Goal: Find specific page/section: Find specific page/section

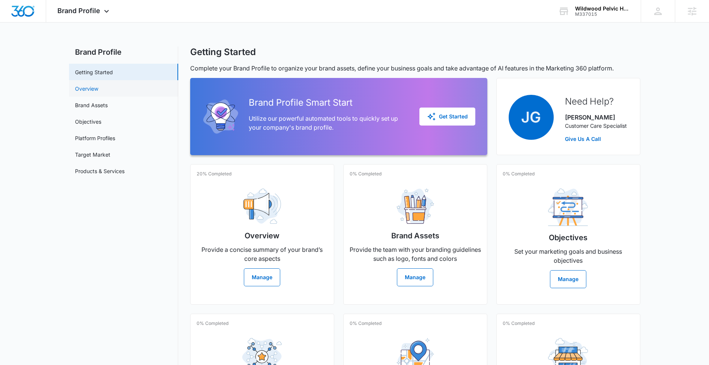
click at [98, 87] on link "Overview" at bounding box center [86, 89] width 23 height 8
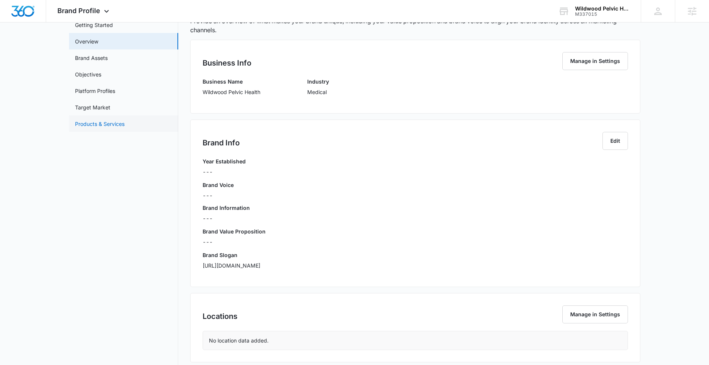
scroll to position [33, 0]
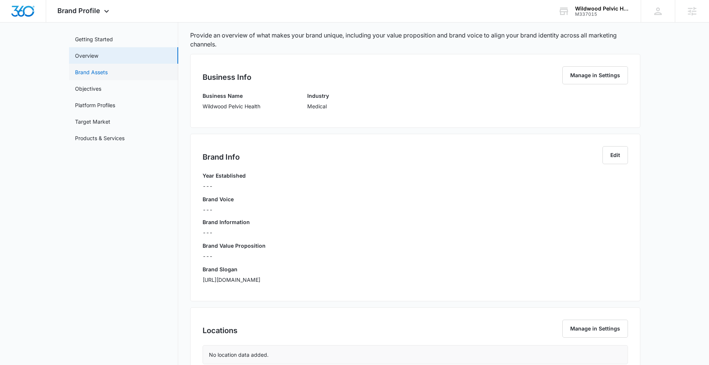
click at [108, 69] on link "Brand Assets" at bounding box center [91, 72] width 33 height 8
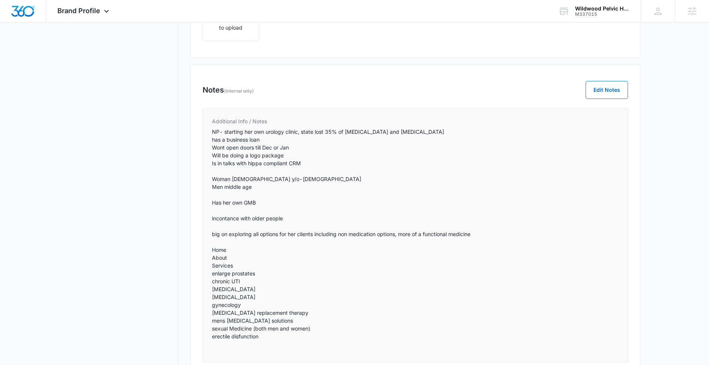
scroll to position [469, 0]
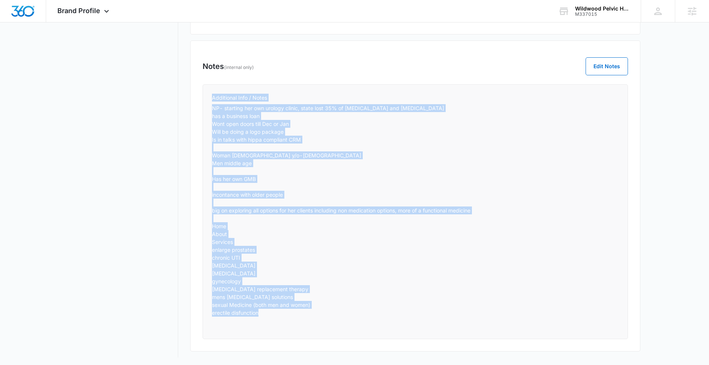
drag, startPoint x: 212, startPoint y: 97, endPoint x: 324, endPoint y: 306, distance: 236.0
click at [324, 306] on div "Additional Info / Notes NP- starting her own urology clinic, state lost 35% of …" at bounding box center [414, 211] width 425 height 255
copy div "Additional Info / Notes NP- starting her own urology clinic, state lost 35% of …"
drag, startPoint x: 290, startPoint y: 318, endPoint x: 211, endPoint y: 96, distance: 235.7
click at [211, 96] on div "Additional Info / Notes NP- starting her own urology clinic, state lost 35% of …" at bounding box center [414, 211] width 425 height 255
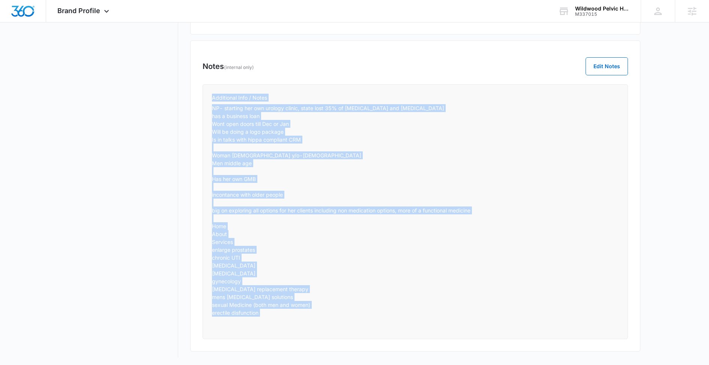
copy div "Additional Info / Notes NP- starting her own urology clinic, state lost 35% of …"
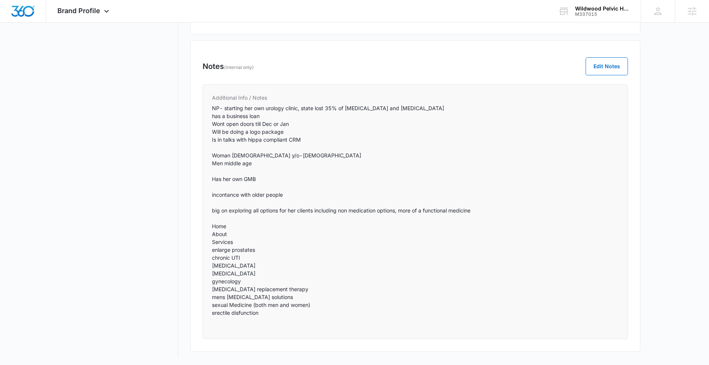
click at [255, 220] on p "NP- starting her own urology clinic, state lost 35% of [MEDICAL_DATA] and [MEDI…" at bounding box center [415, 214] width 406 height 220
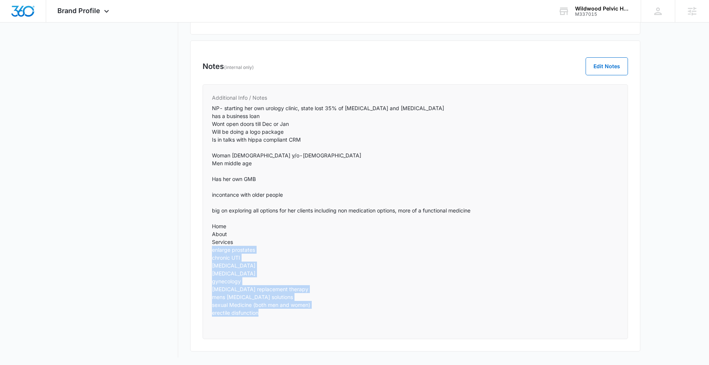
drag, startPoint x: 212, startPoint y: 249, endPoint x: 326, endPoint y: 310, distance: 129.5
click at [327, 310] on p "NP- starting her own urology clinic, state lost 35% of [MEDICAL_DATA] and [MEDI…" at bounding box center [415, 214] width 406 height 220
copy p "enlarge prostates chronic UTI [MEDICAL_DATA] [MEDICAL_DATA] gynecology [MEDICAL…"
